Goal: Task Accomplishment & Management: Manage account settings

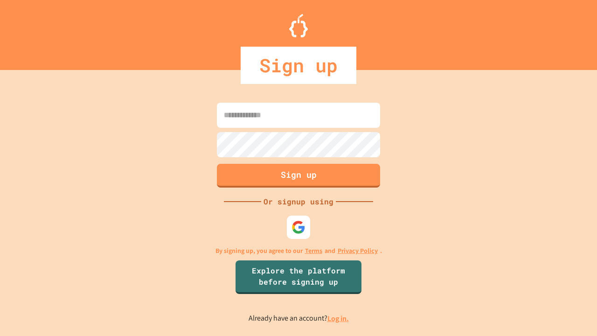
click at [339, 318] on link "Log in." at bounding box center [338, 319] width 21 height 10
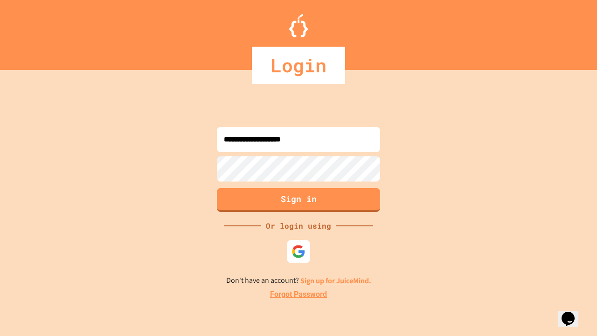
type input "**********"
